Goal: Navigation & Orientation: Find specific page/section

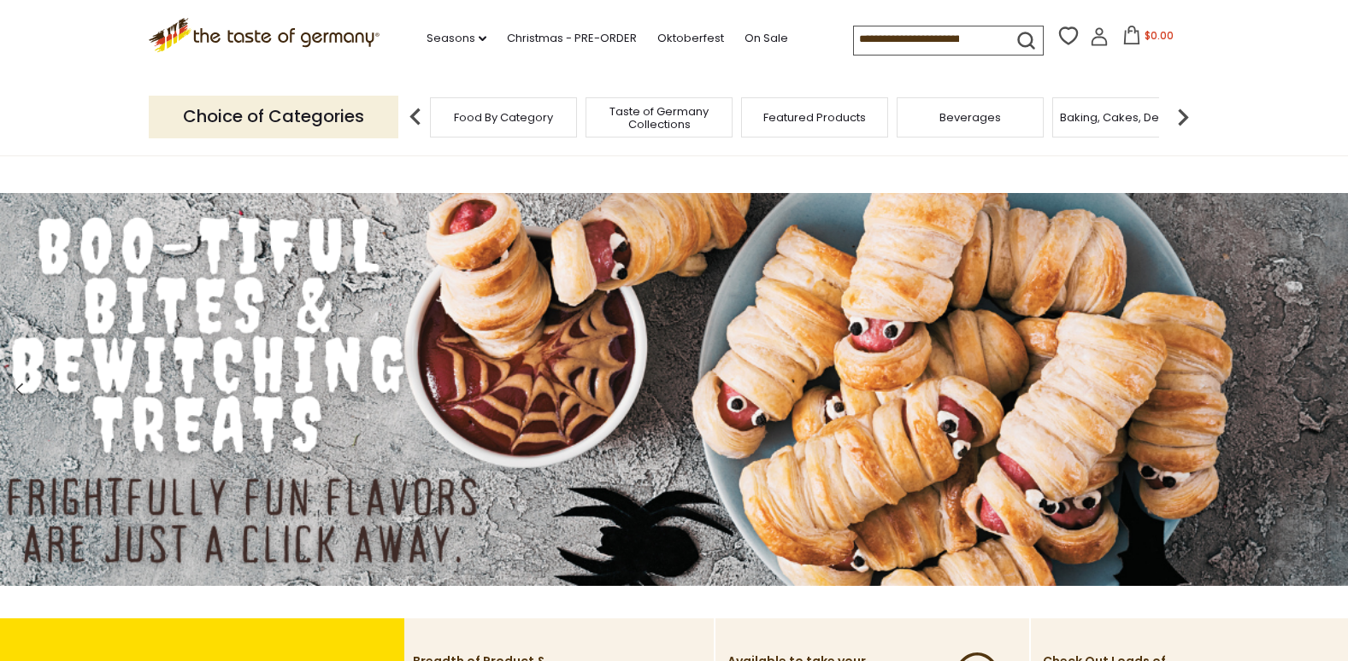
click at [379, 115] on p "Choice of Categories" at bounding box center [274, 117] width 250 height 42
click at [549, 120] on span "Food By Category" at bounding box center [503, 117] width 99 height 13
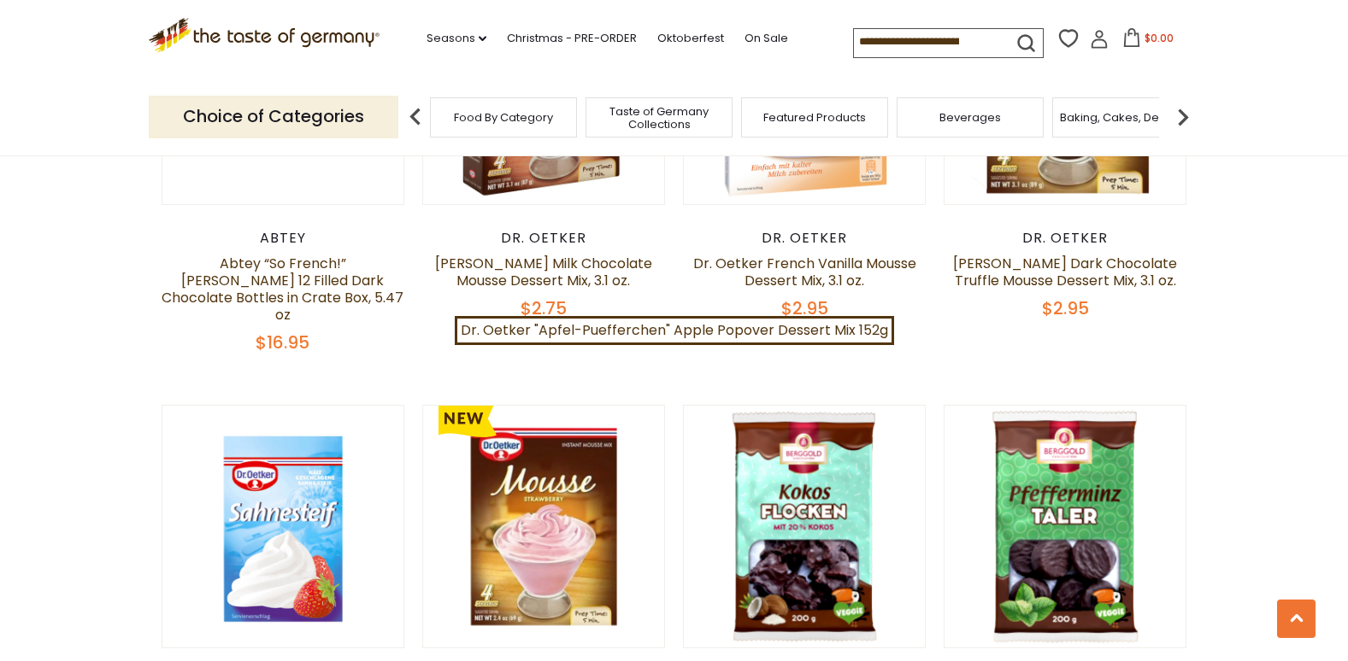
scroll to position [1234, 0]
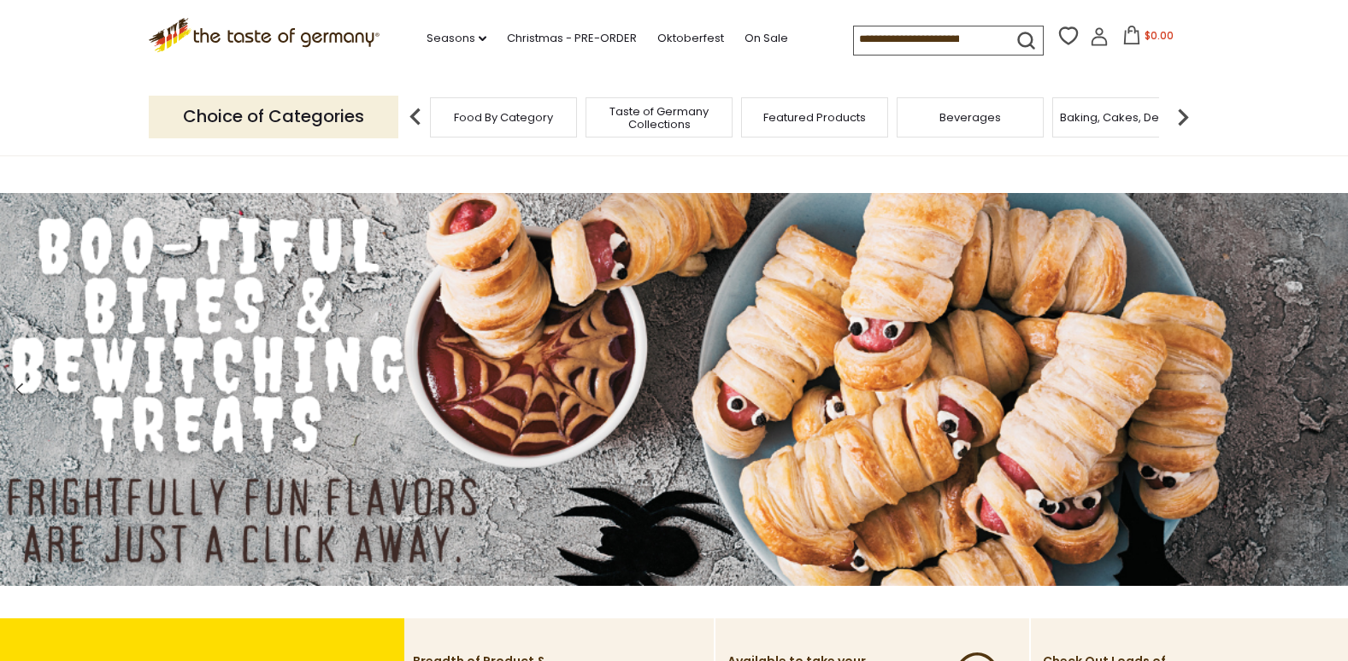
click at [1225, 539] on img at bounding box center [674, 389] width 1348 height 393
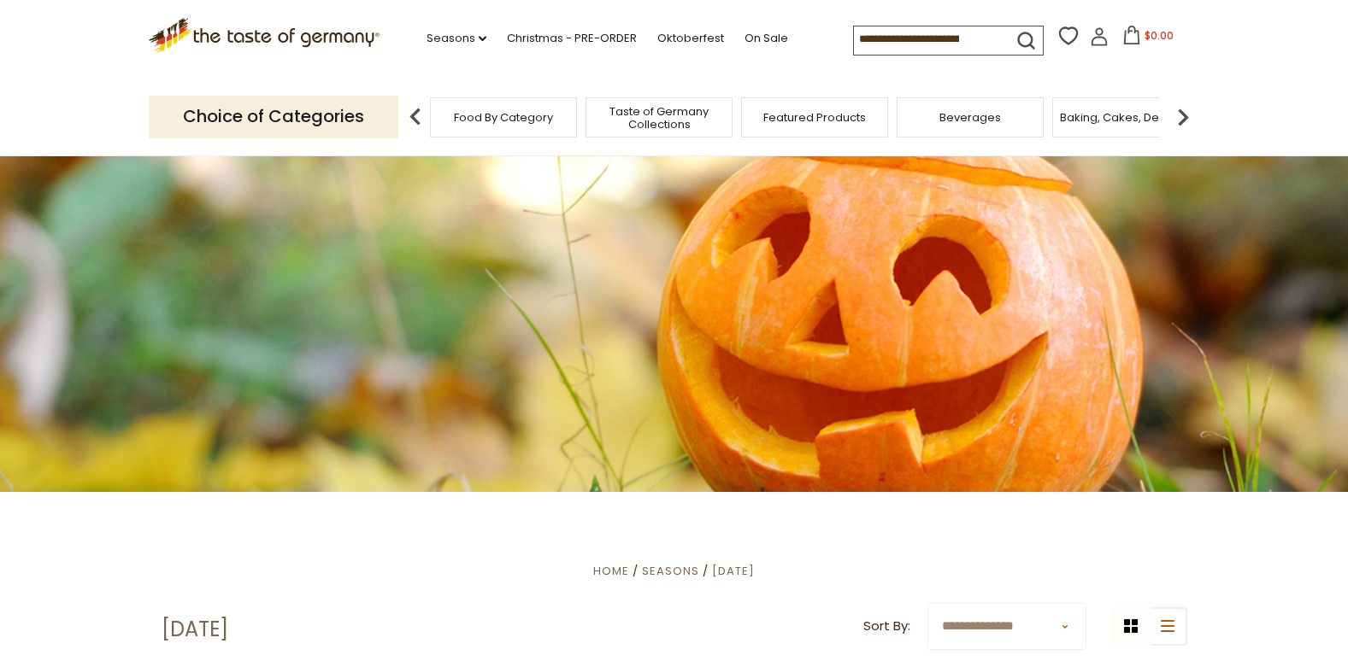
click at [476, 120] on span "Food By Category" at bounding box center [503, 117] width 99 height 13
